Goal: Information Seeking & Learning: Learn about a topic

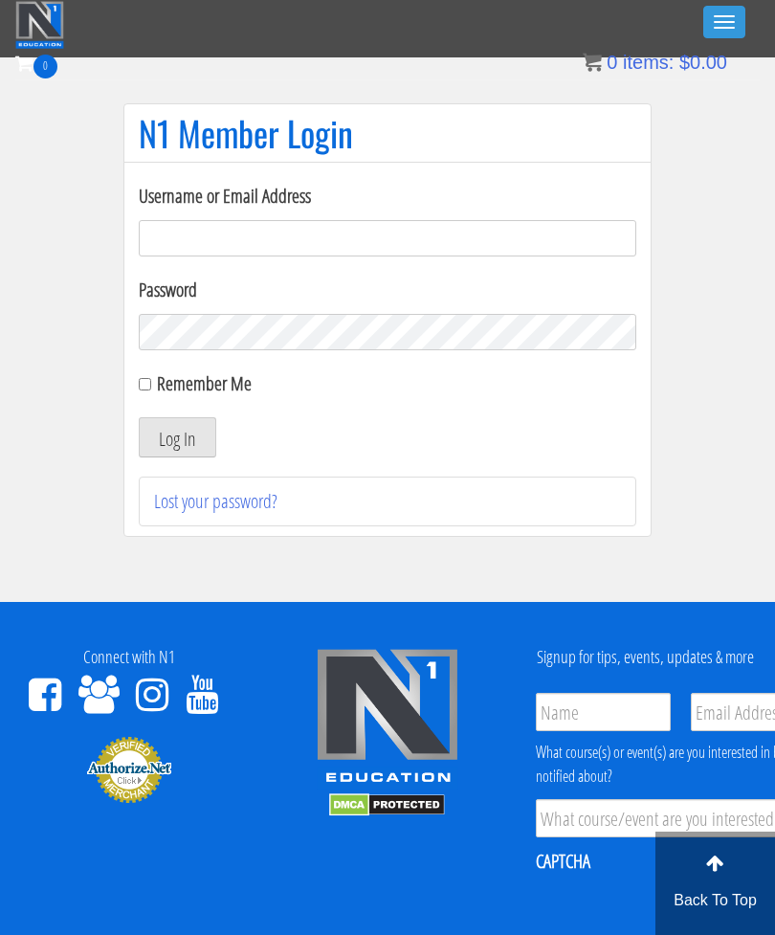
type input "[EMAIL_ADDRESS][DOMAIN_NAME]"
click at [177, 437] on button "Log In" at bounding box center [177, 437] width 77 height 40
click at [156, 441] on button "Log In" at bounding box center [177, 437] width 77 height 40
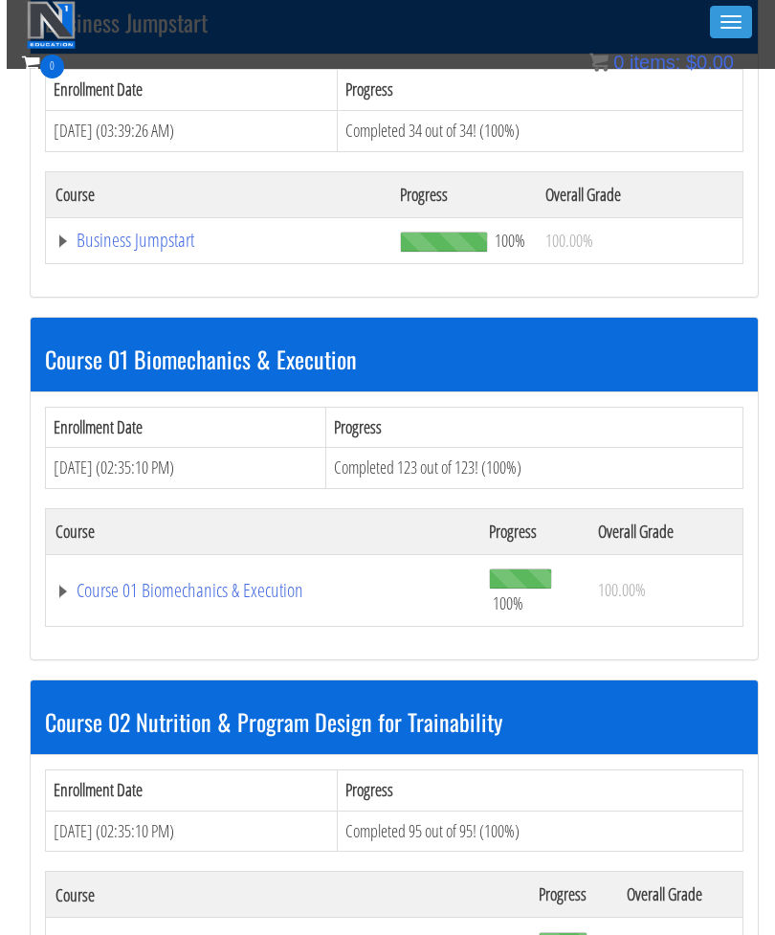
scroll to position [703, 0]
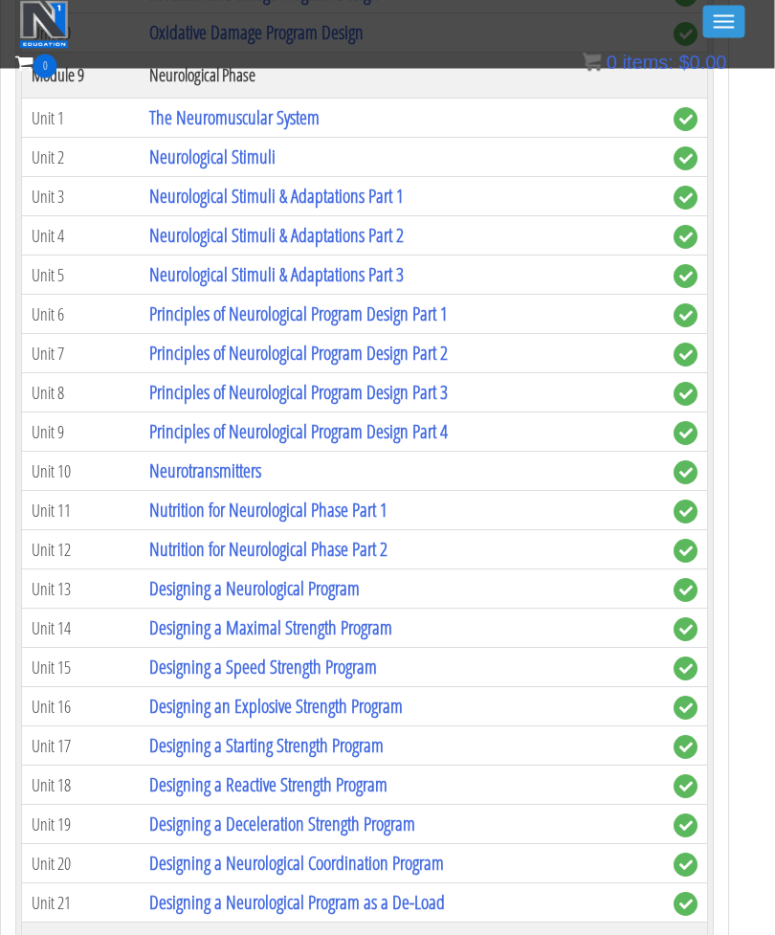
scroll to position [4445, 22]
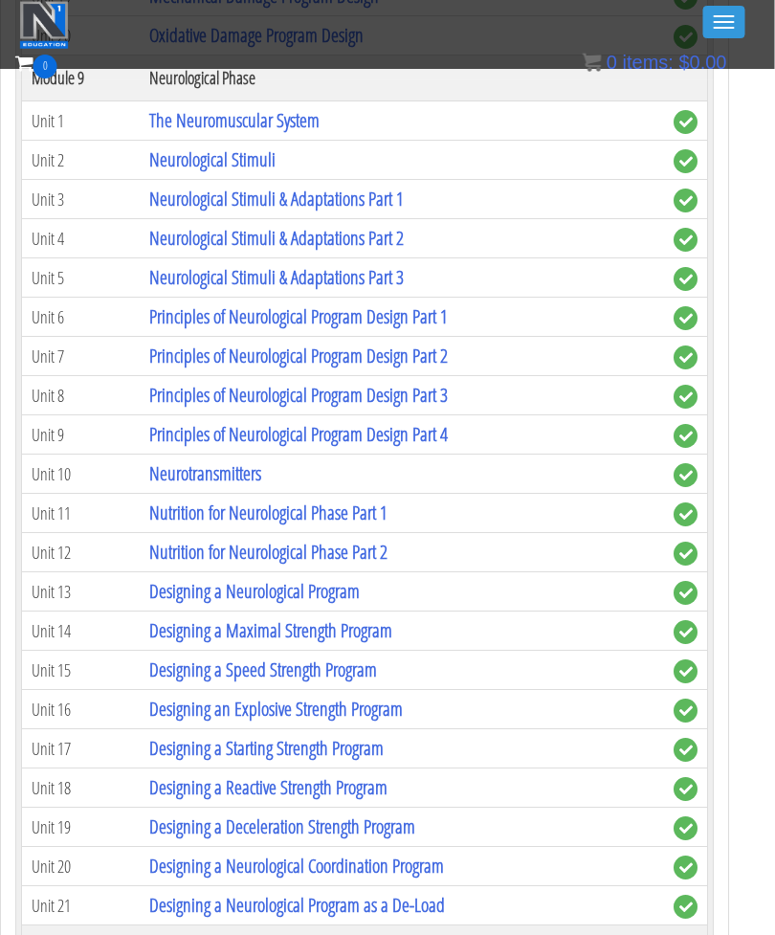
click at [378, 671] on link "Designing a Speed Strength Program" at bounding box center [264, 669] width 228 height 26
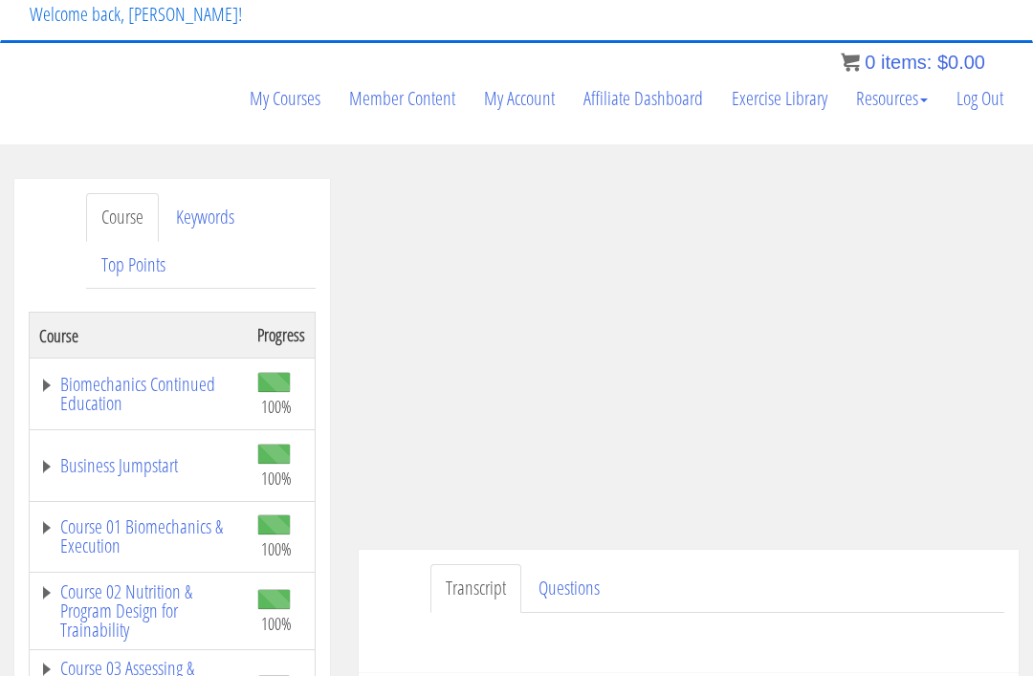
scroll to position [153, 0]
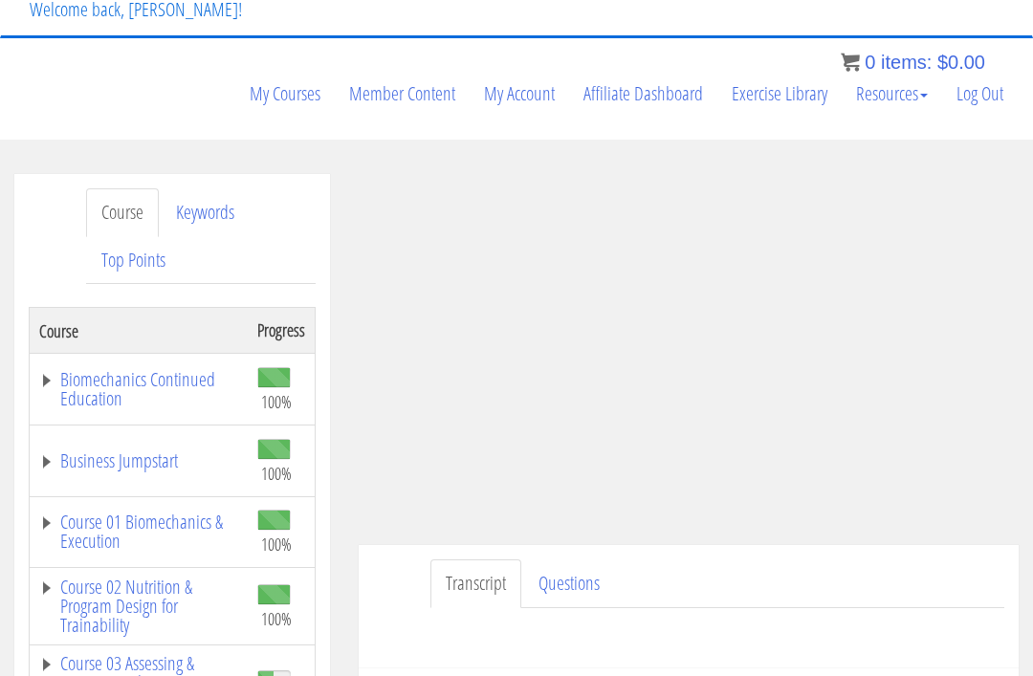
click at [126, 578] on link "Course 02 Nutrition & Program Design for Trainability" at bounding box center [138, 606] width 199 height 57
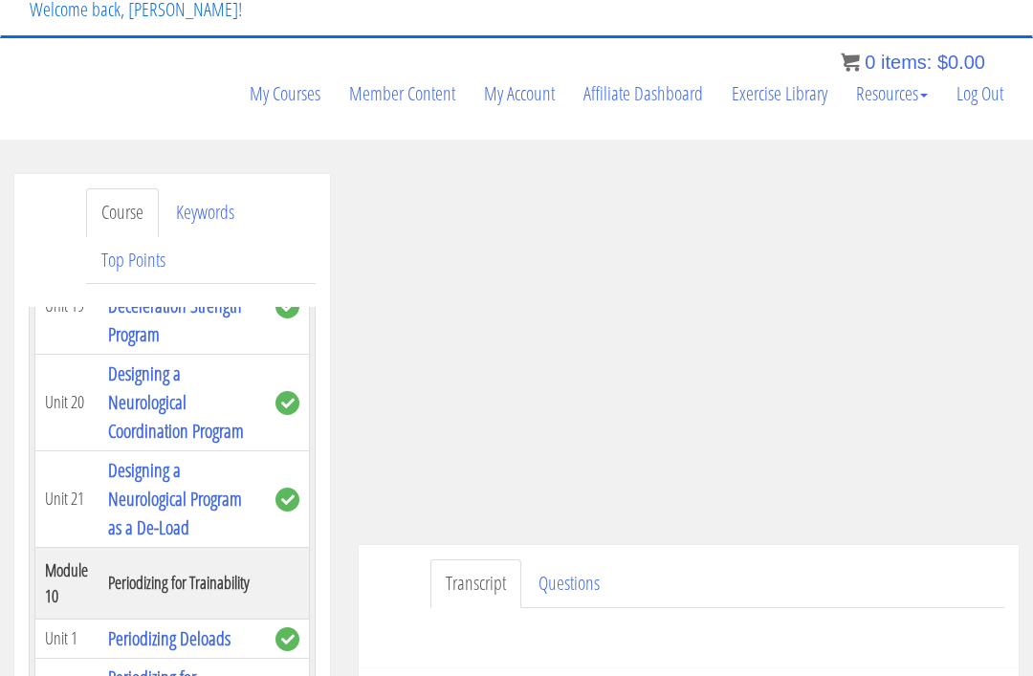
scroll to position [6463, 8]
click at [164, 115] on link "Designing an Explosive Strength Program" at bounding box center [179, 87] width 143 height 55
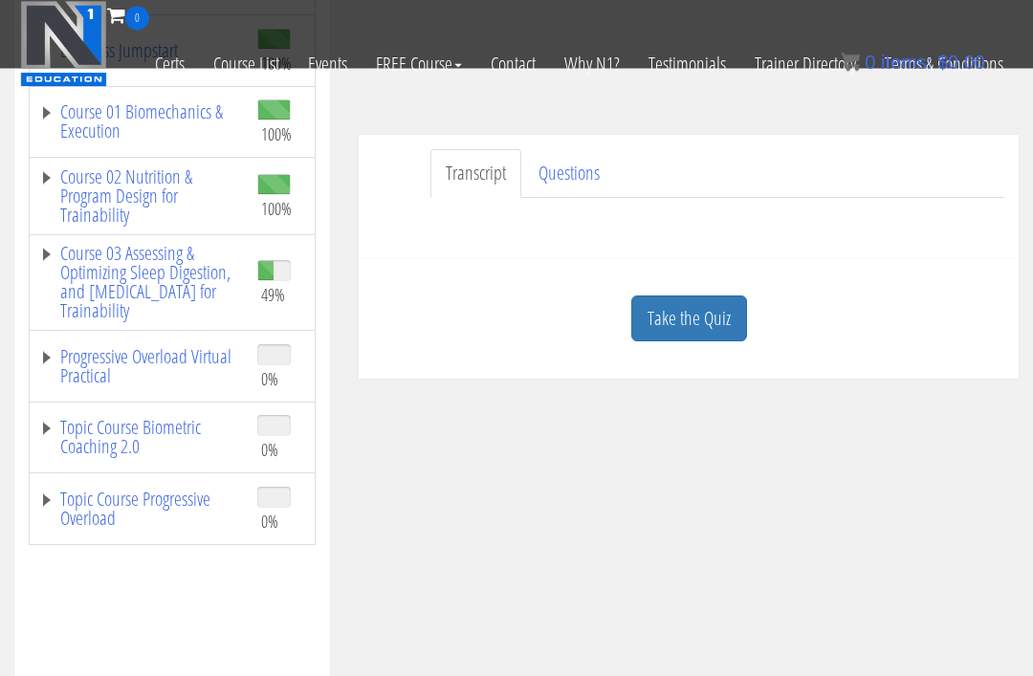
click at [163, 245] on link "Course 03 Assessing & Optimizing Sleep Digestion, and Stress Management for Tra…" at bounding box center [138, 283] width 199 height 77
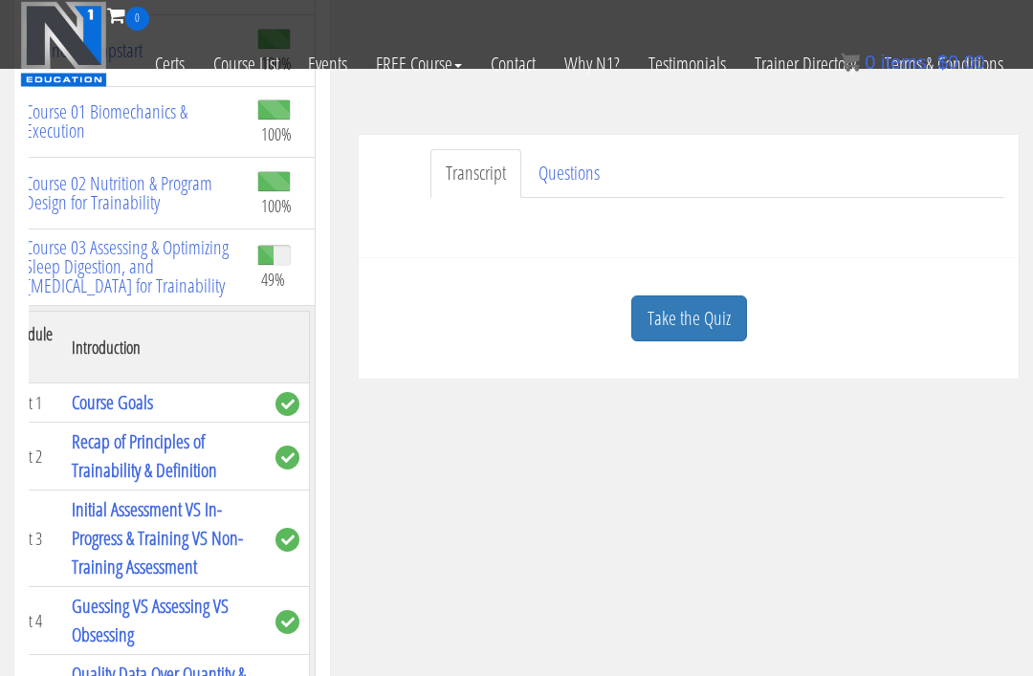
scroll to position [0, 45]
click at [202, 174] on link "Course 02 Nutrition & Program Design for Trainability" at bounding box center [121, 193] width 234 height 38
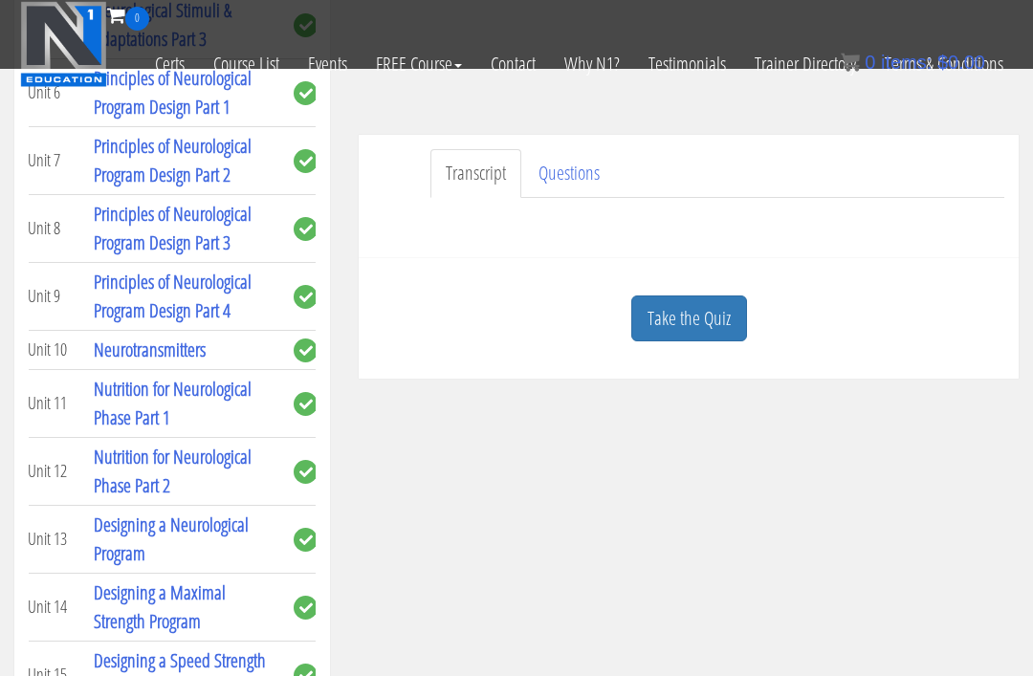
scroll to position [4937, 16]
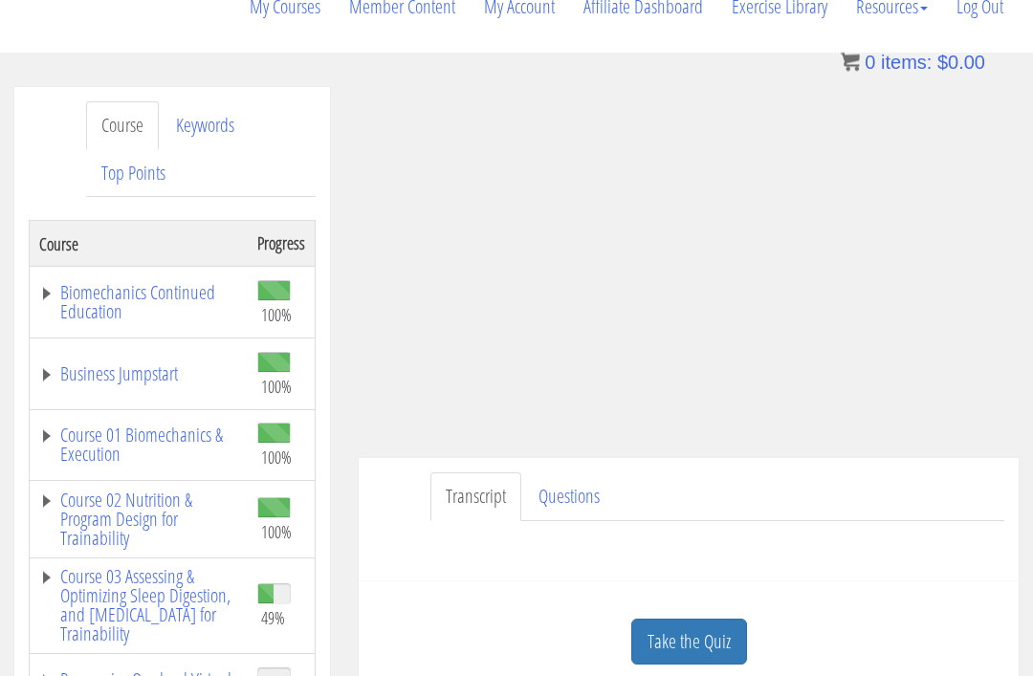
scroll to position [243, 0]
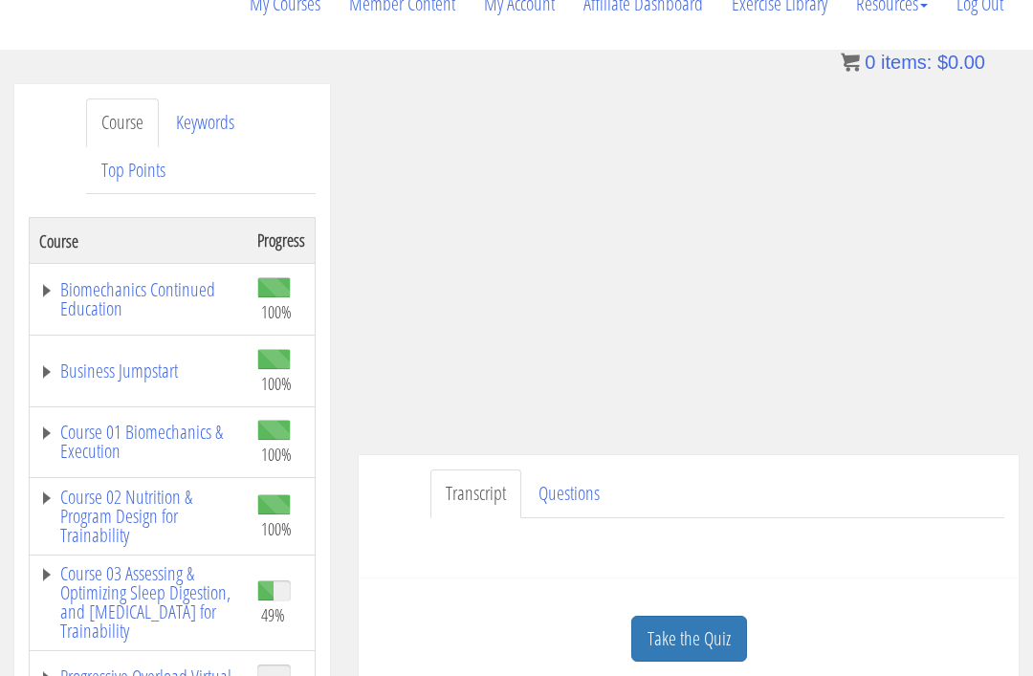
click at [171, 488] on link "Course 02 Nutrition & Program Design for Trainability" at bounding box center [138, 516] width 199 height 57
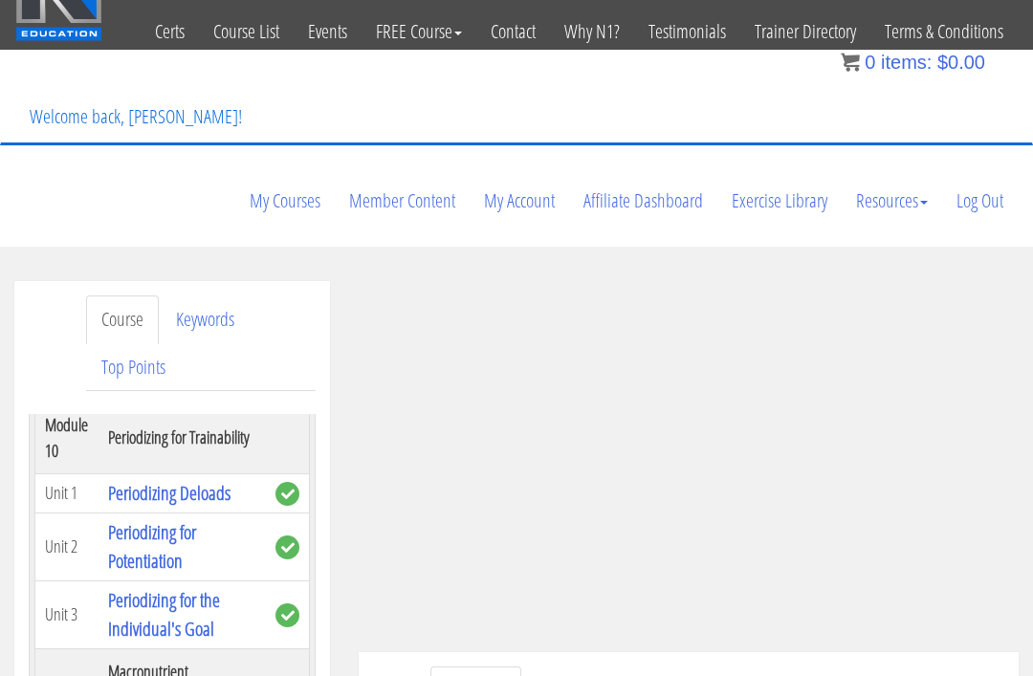
scroll to position [6715, 0]
click at [206, 105] on link "Designing a Reactive Strength Program" at bounding box center [171, 78] width 127 height 55
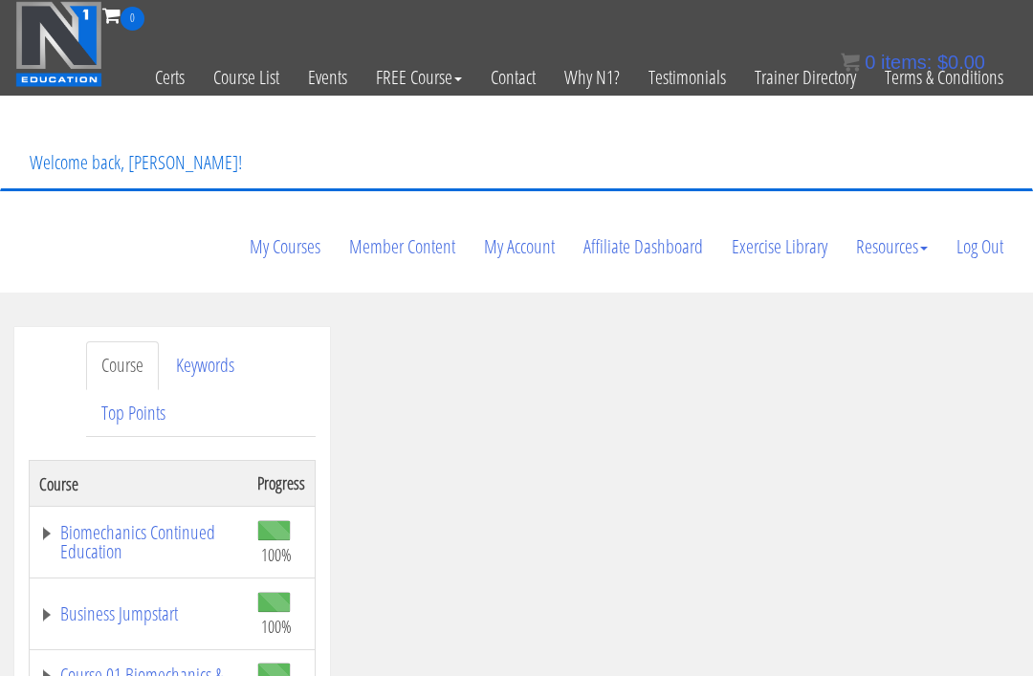
click at [995, 201] on link "Log Out" at bounding box center [980, 247] width 76 height 92
